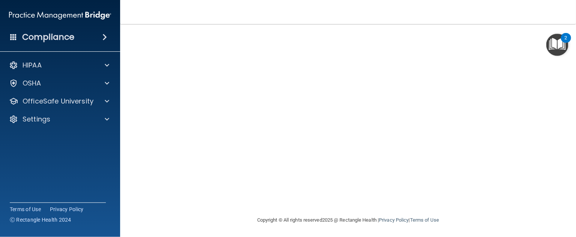
scroll to position [28, 0]
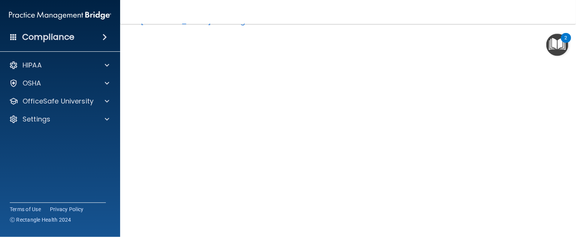
click at [0, 235] on div "Compliance HIPAA Documents and Policies Report an Incident Business Associates …" at bounding box center [60, 118] width 120 height 237
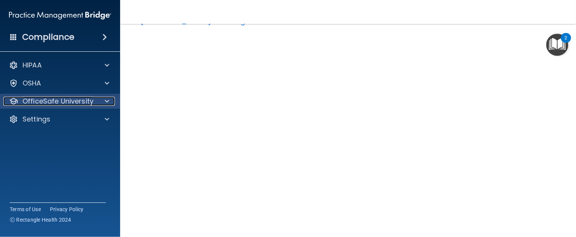
click at [90, 103] on p "OfficeSafe University" at bounding box center [58, 101] width 71 height 9
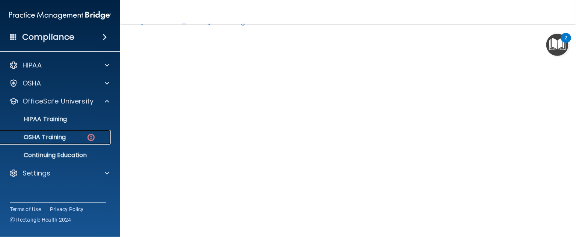
click at [77, 137] on div "OSHA Training" at bounding box center [56, 138] width 103 height 8
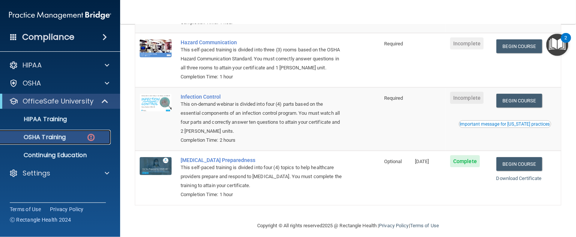
scroll to position [131, 0]
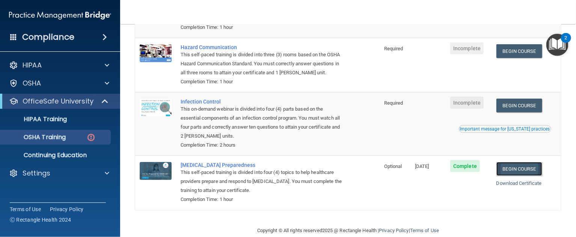
click at [519, 176] on link "Begin Course" at bounding box center [520, 169] width 46 height 14
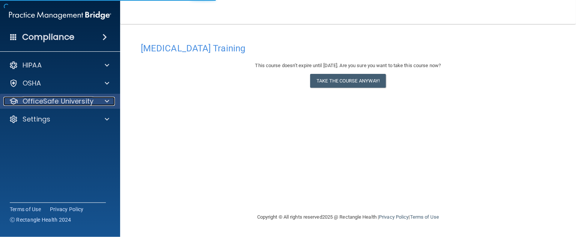
click at [87, 104] on p "OfficeSafe University" at bounding box center [58, 101] width 71 height 9
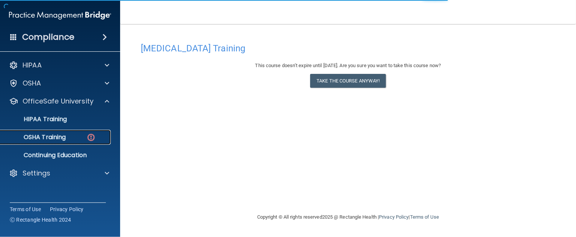
click at [86, 138] on div "OSHA Training" at bounding box center [56, 138] width 103 height 8
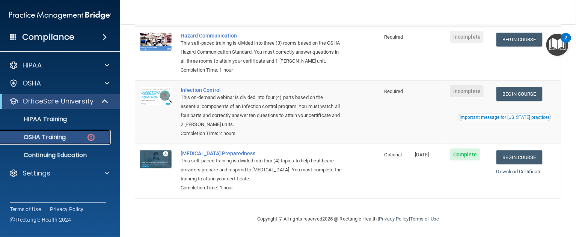
scroll to position [152, 0]
click at [524, 174] on link "Download Certificate" at bounding box center [519, 172] width 45 height 6
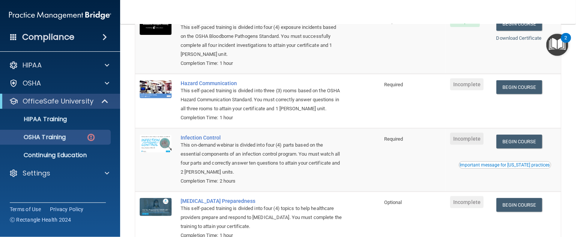
scroll to position [92, 0]
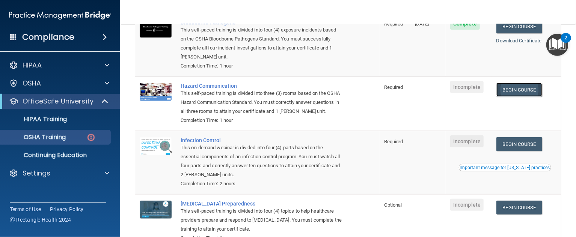
click at [520, 90] on link "Begin Course" at bounding box center [520, 90] width 46 height 14
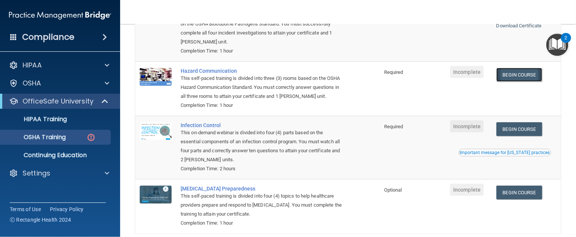
scroll to position [107, 0]
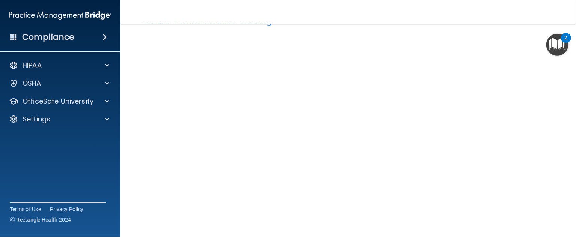
scroll to position [101, 0]
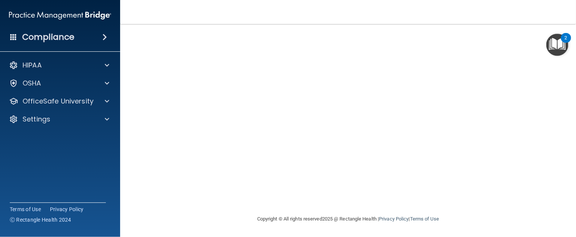
click at [541, 103] on div "Hazard Communication Training This course doesn’t expire until . Are you sure y…" at bounding box center [348, 76] width 426 height 277
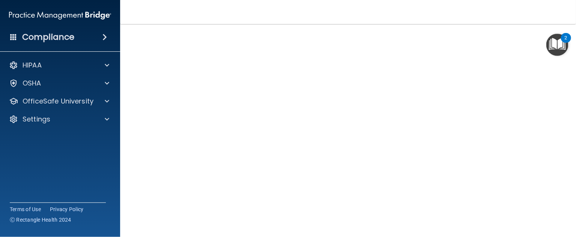
scroll to position [45, 0]
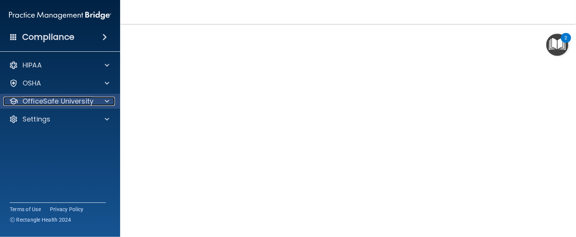
click at [67, 101] on p "OfficeSafe University" at bounding box center [58, 101] width 71 height 9
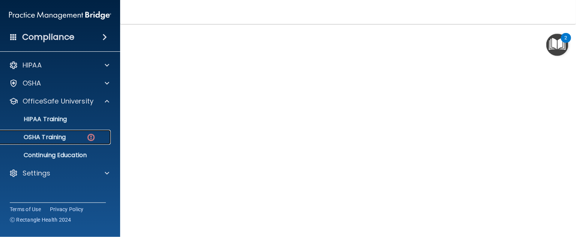
click at [37, 138] on p "OSHA Training" at bounding box center [35, 138] width 61 height 8
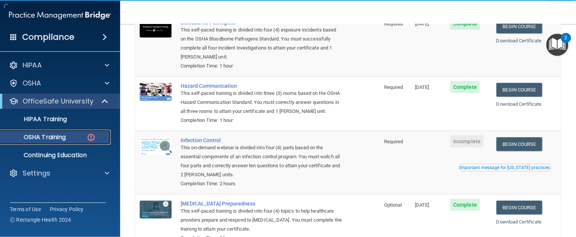
scroll to position [120, 0]
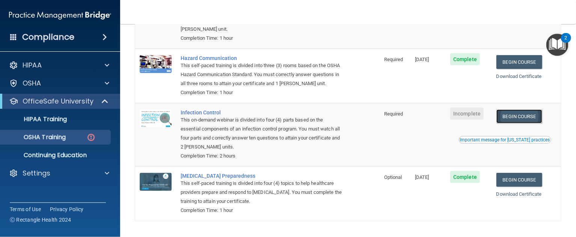
click at [519, 124] on link "Begin Course" at bounding box center [520, 117] width 46 height 14
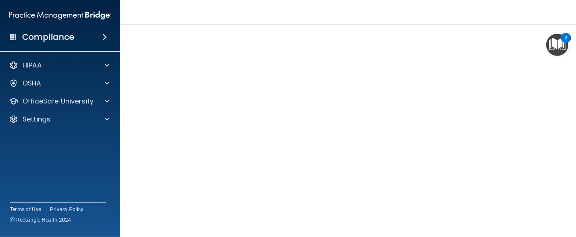
scroll to position [37, 0]
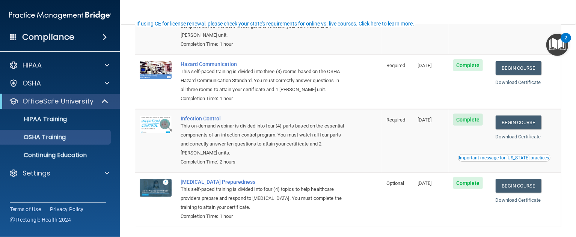
scroll to position [131, 0]
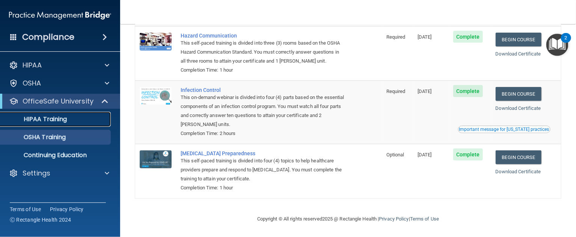
click at [68, 119] on div "HIPAA Training" at bounding box center [56, 120] width 103 height 8
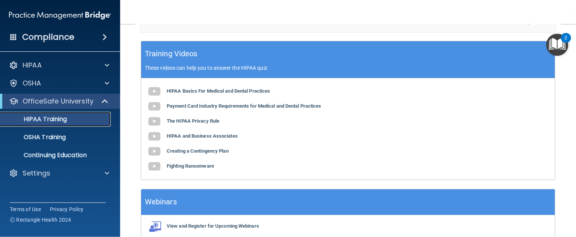
scroll to position [296, 0]
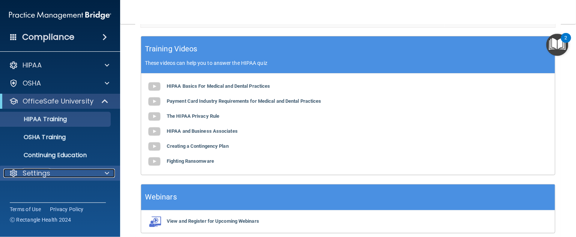
click at [82, 173] on div "Settings" at bounding box center [49, 173] width 93 height 9
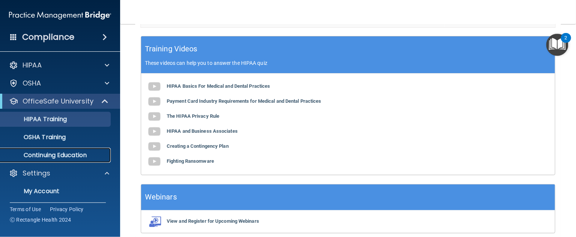
click at [85, 159] on p "Continuing Education" at bounding box center [56, 156] width 103 height 8
